Goal: Task Accomplishment & Management: Use online tool/utility

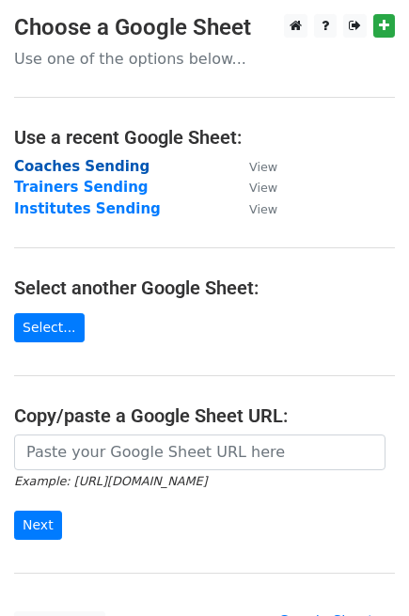
click at [71, 167] on strong "Coaches Sending" at bounding box center [81, 166] width 135 height 17
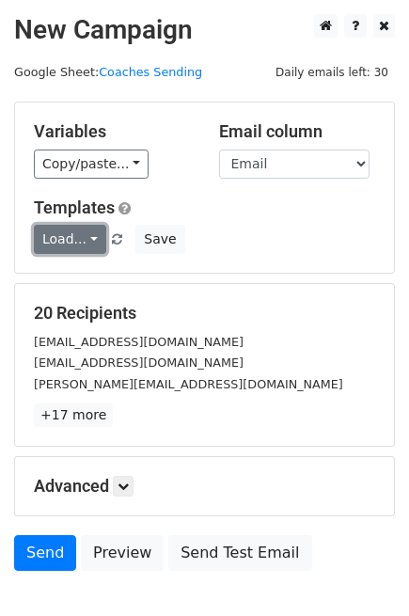
click at [94, 241] on link "Load..." at bounding box center [70, 239] width 72 height 29
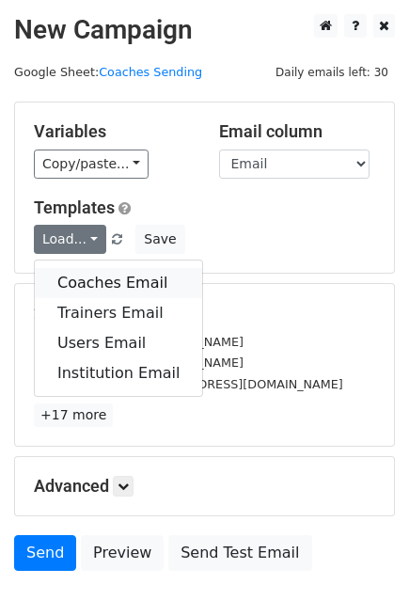
click at [111, 282] on link "Coaches Email" at bounding box center [118, 283] width 167 height 30
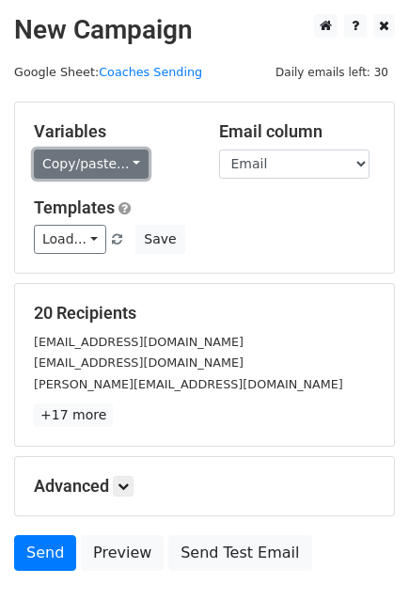
click at [119, 158] on link "Copy/paste..." at bounding box center [91, 164] width 115 height 29
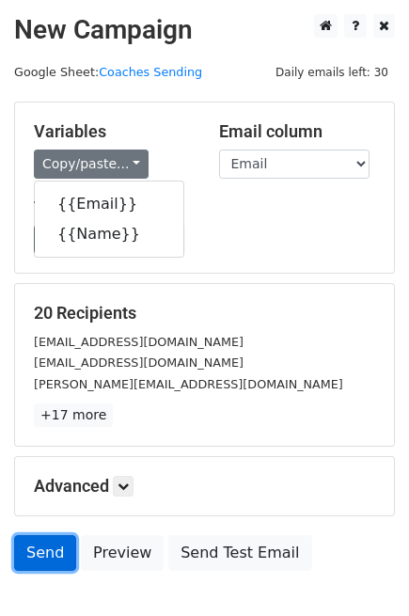
click at [43, 543] on link "Send" at bounding box center [45, 553] width 62 height 36
